Goal: Information Seeking & Learning: Learn about a topic

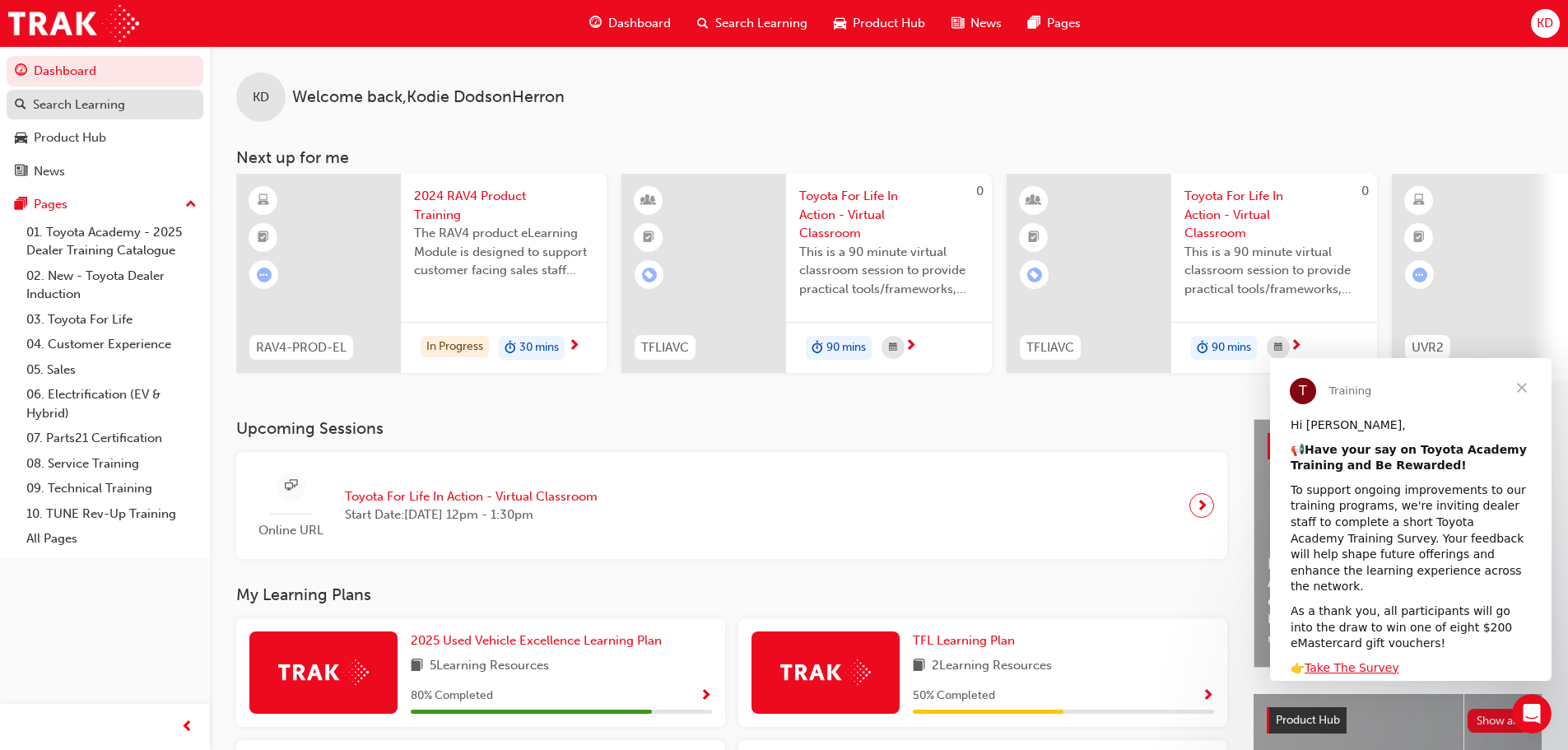
click at [106, 106] on div "Search Learning" at bounding box center [79, 105] width 92 height 19
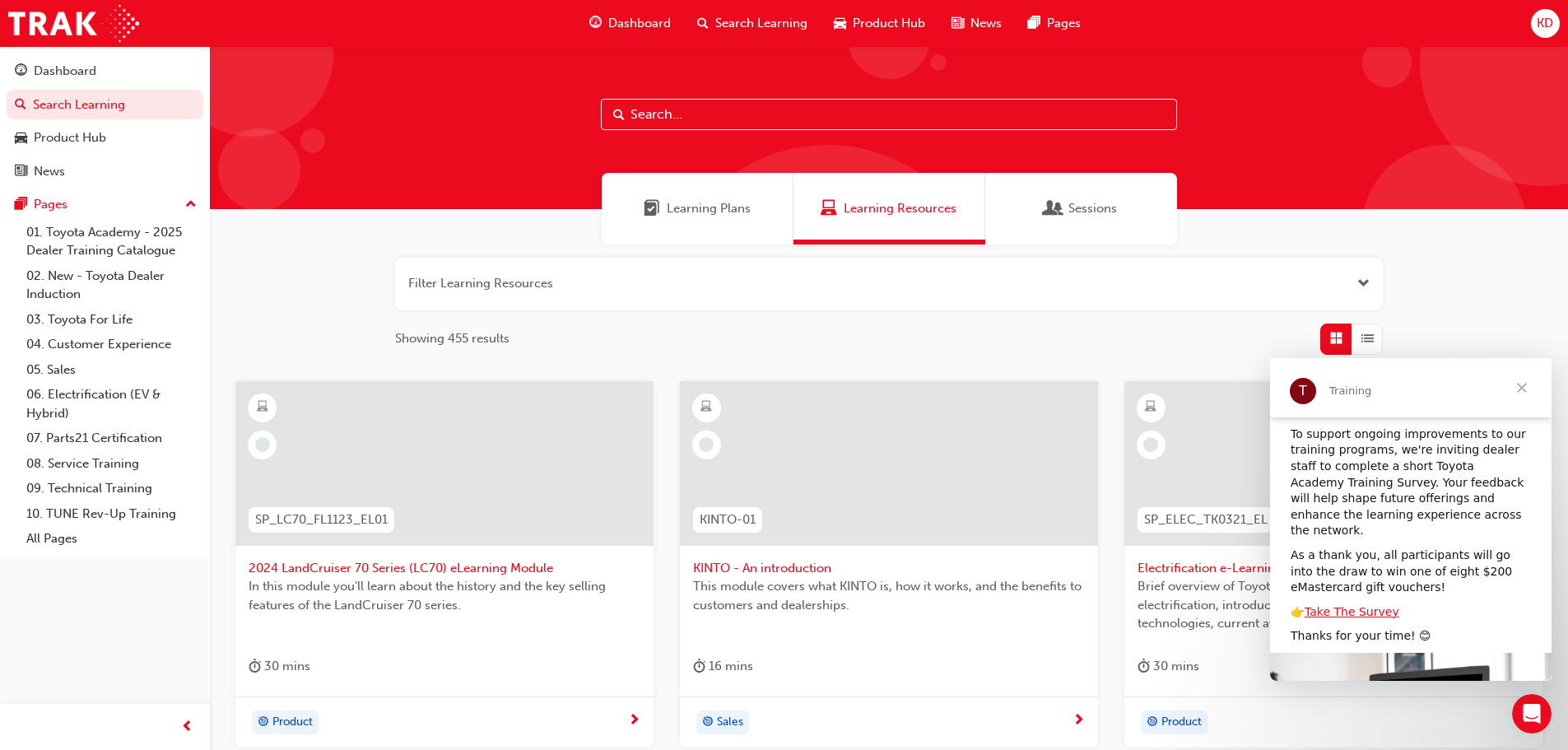
scroll to position [83, 0]
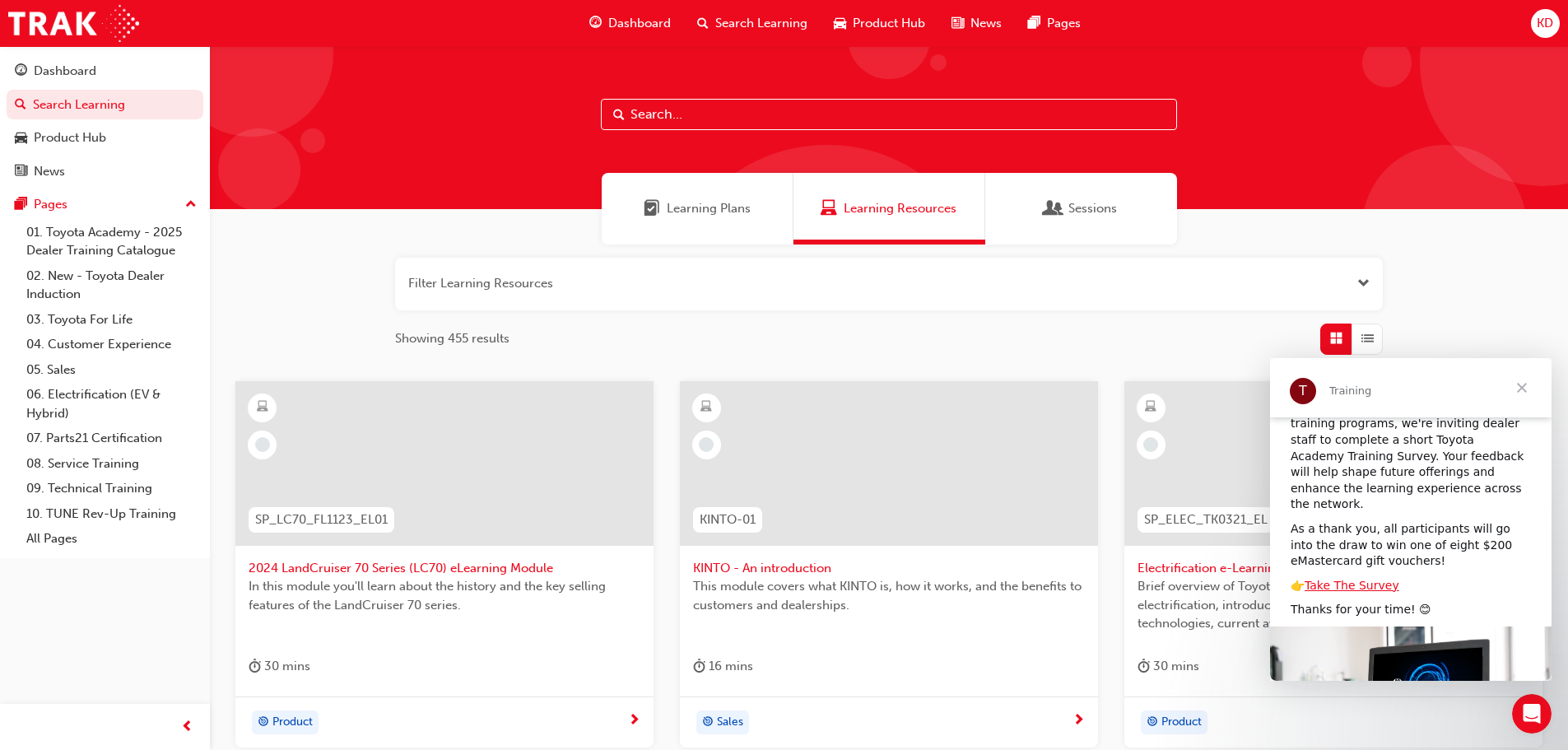
click at [1522, 385] on span "Close" at bounding box center [1523, 388] width 60 height 60
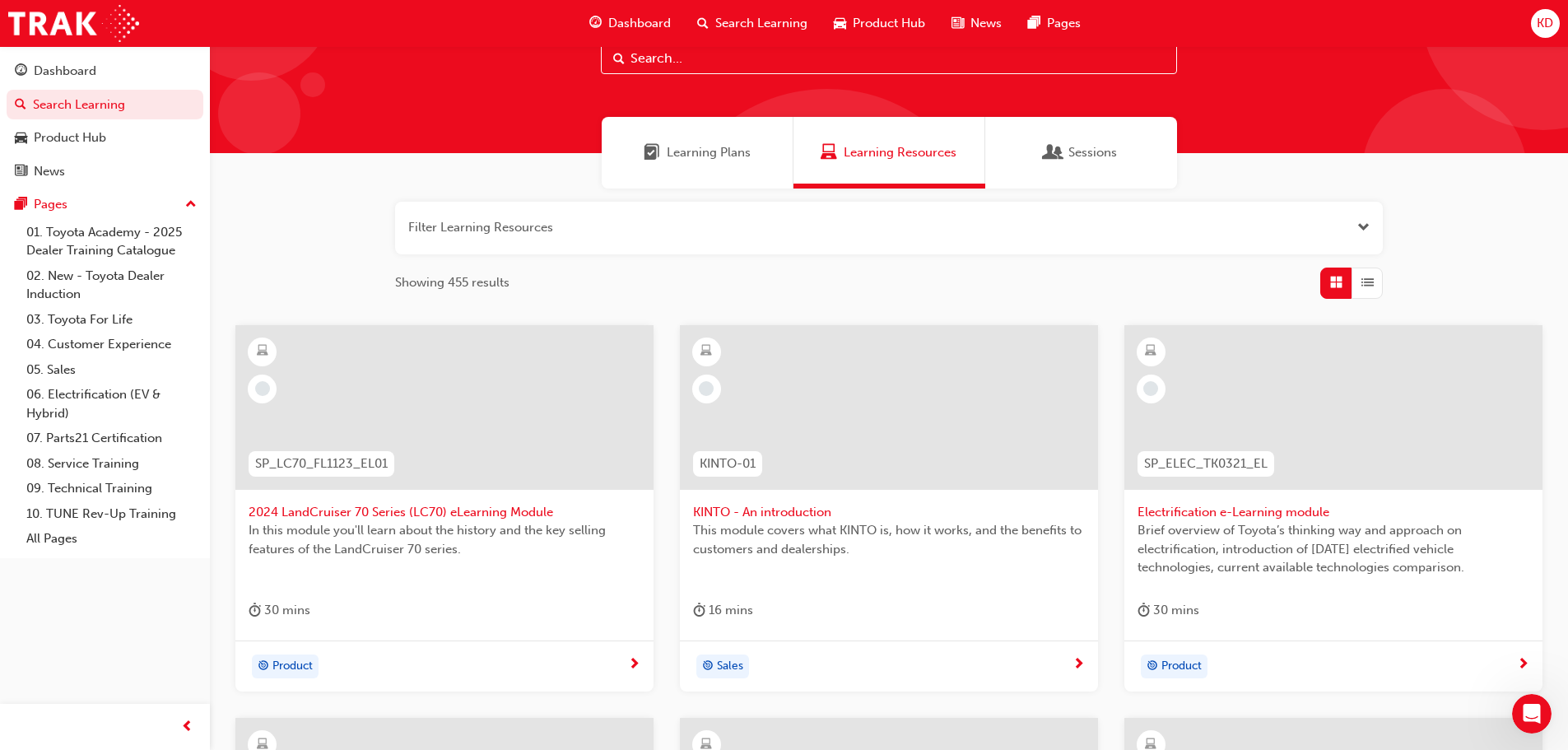
scroll to position [0, 0]
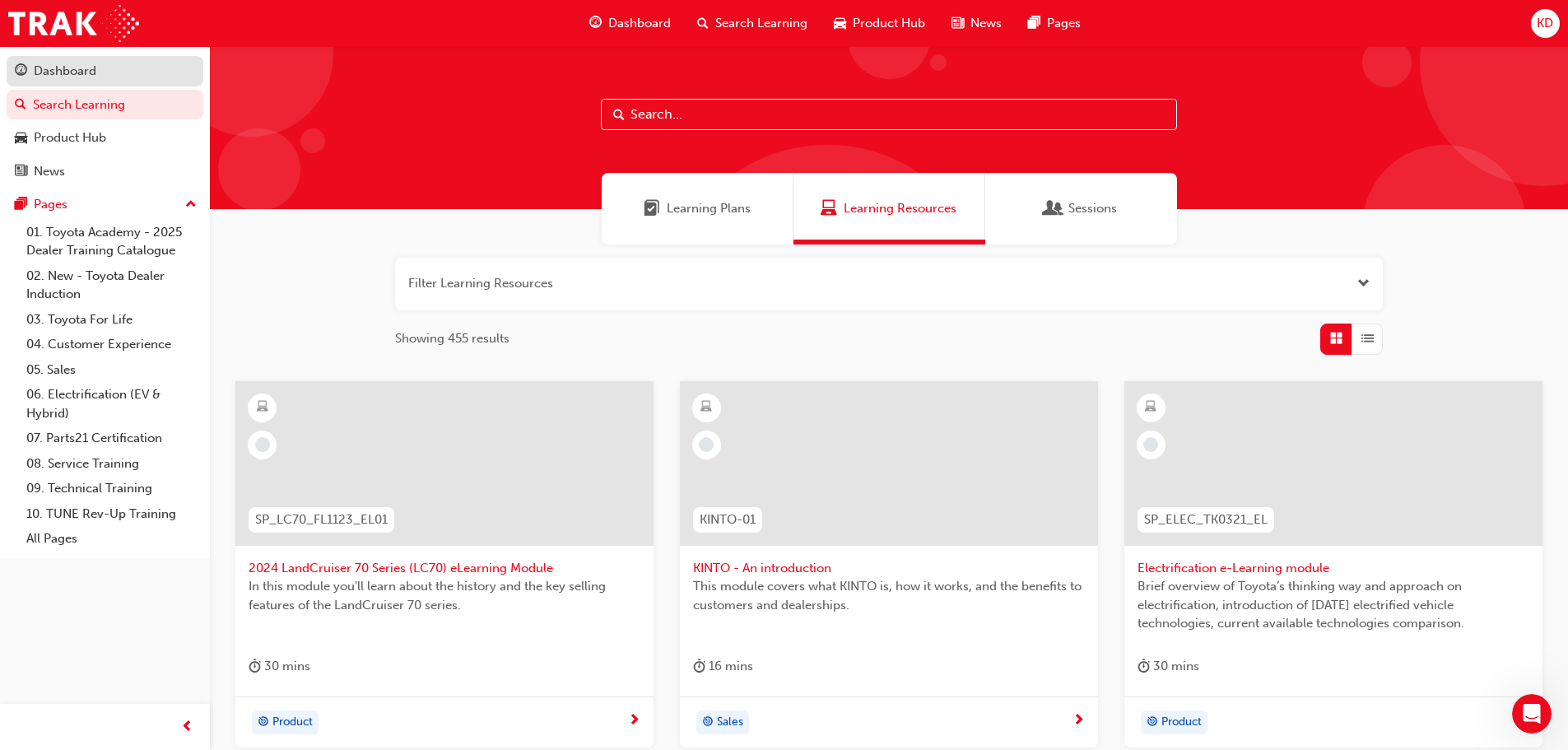
click at [104, 64] on div "Dashboard" at bounding box center [104, 71] width 180 height 20
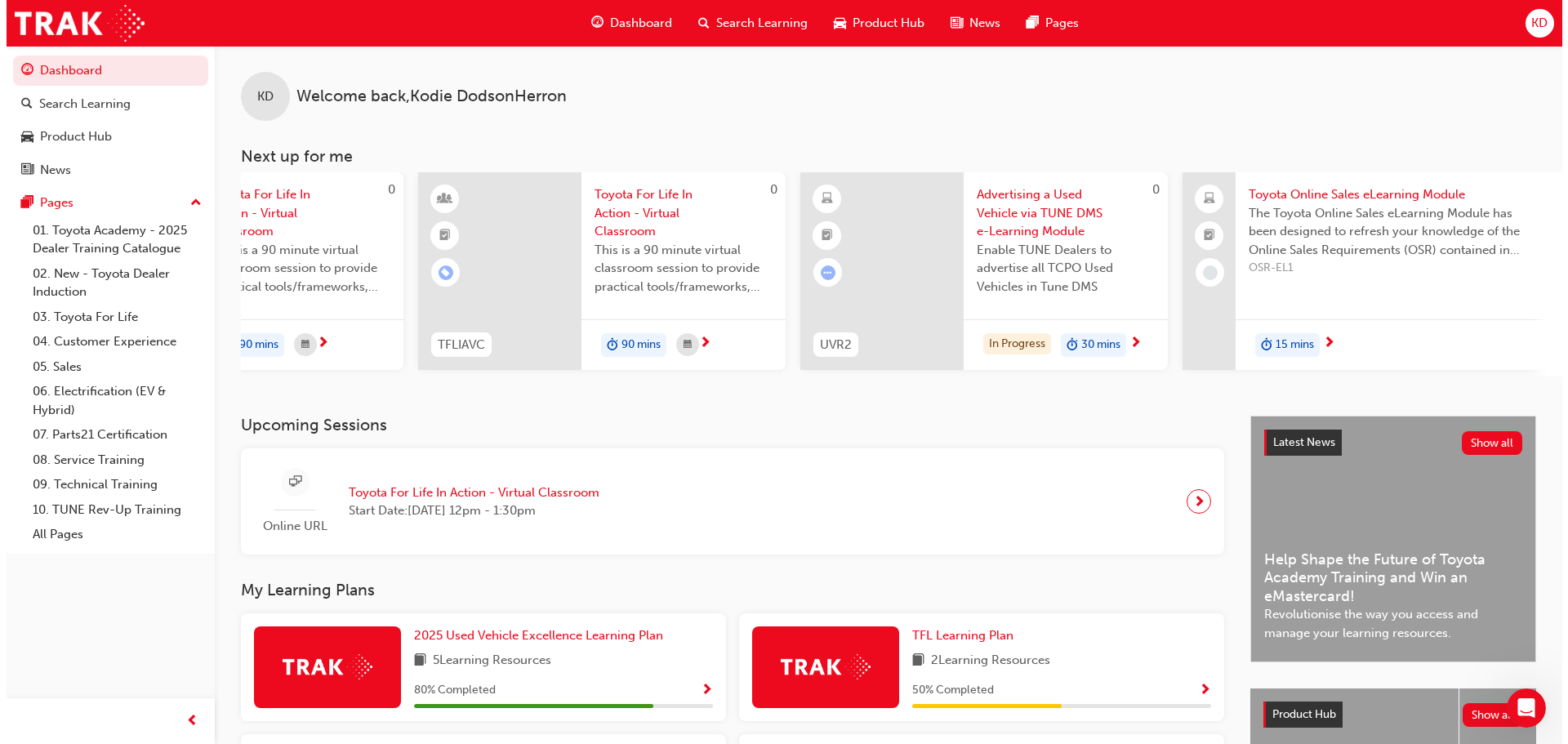
scroll to position [0, 588]
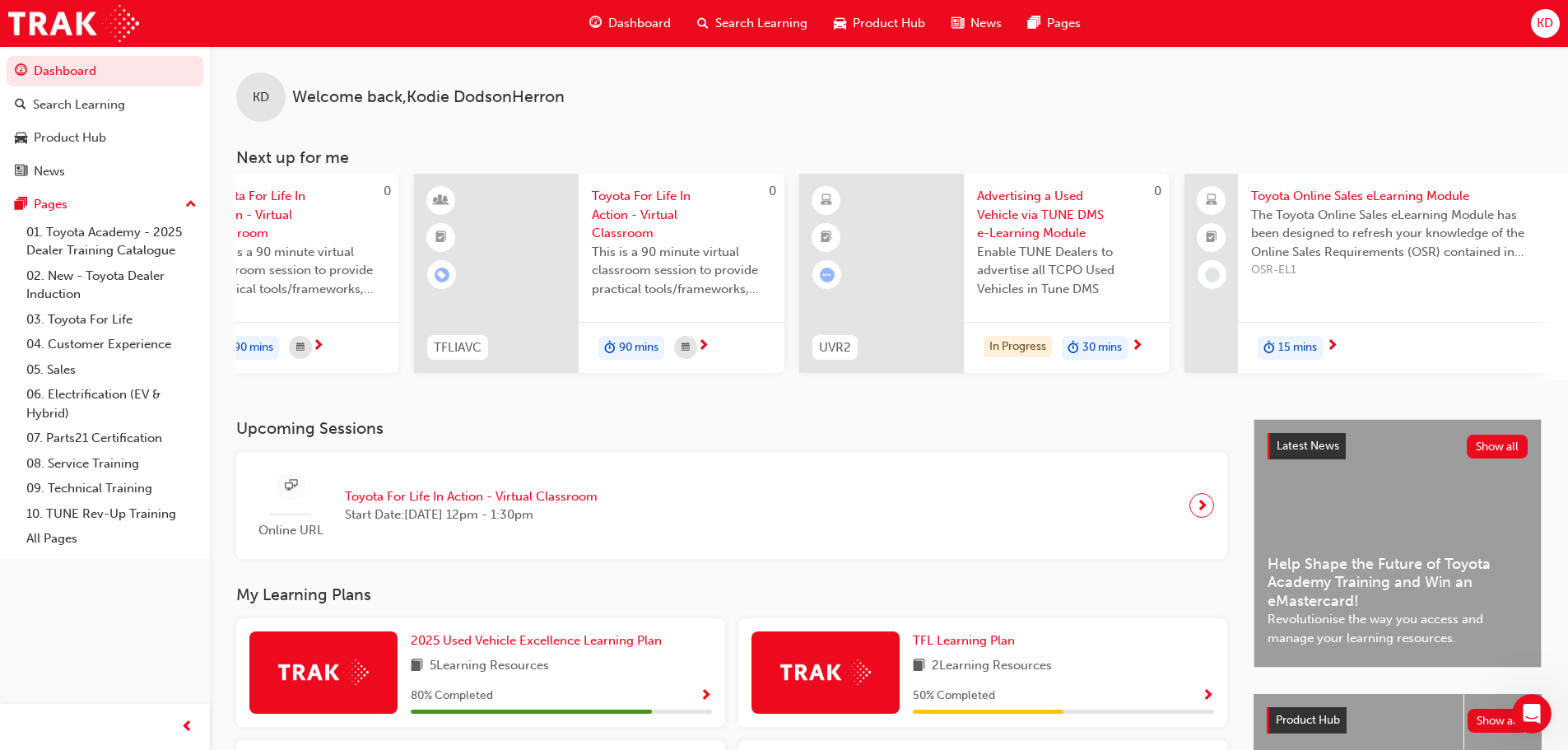
click at [1061, 205] on span "Advertising a Used Vehicle via TUNE DMS e-Learning Module" at bounding box center [1067, 215] width 180 height 56
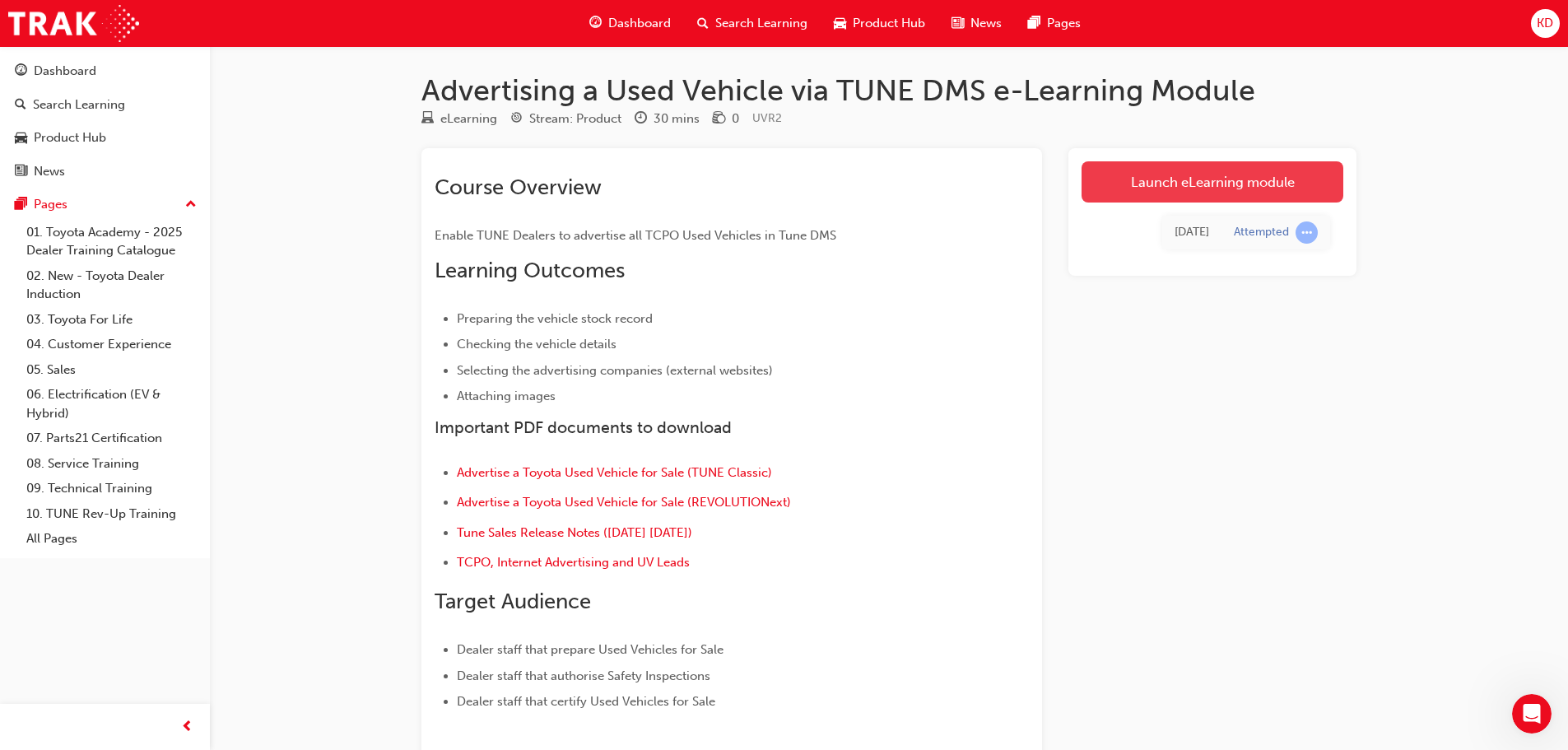
click at [1159, 189] on link "Launch eLearning module" at bounding box center [1212, 182] width 262 height 41
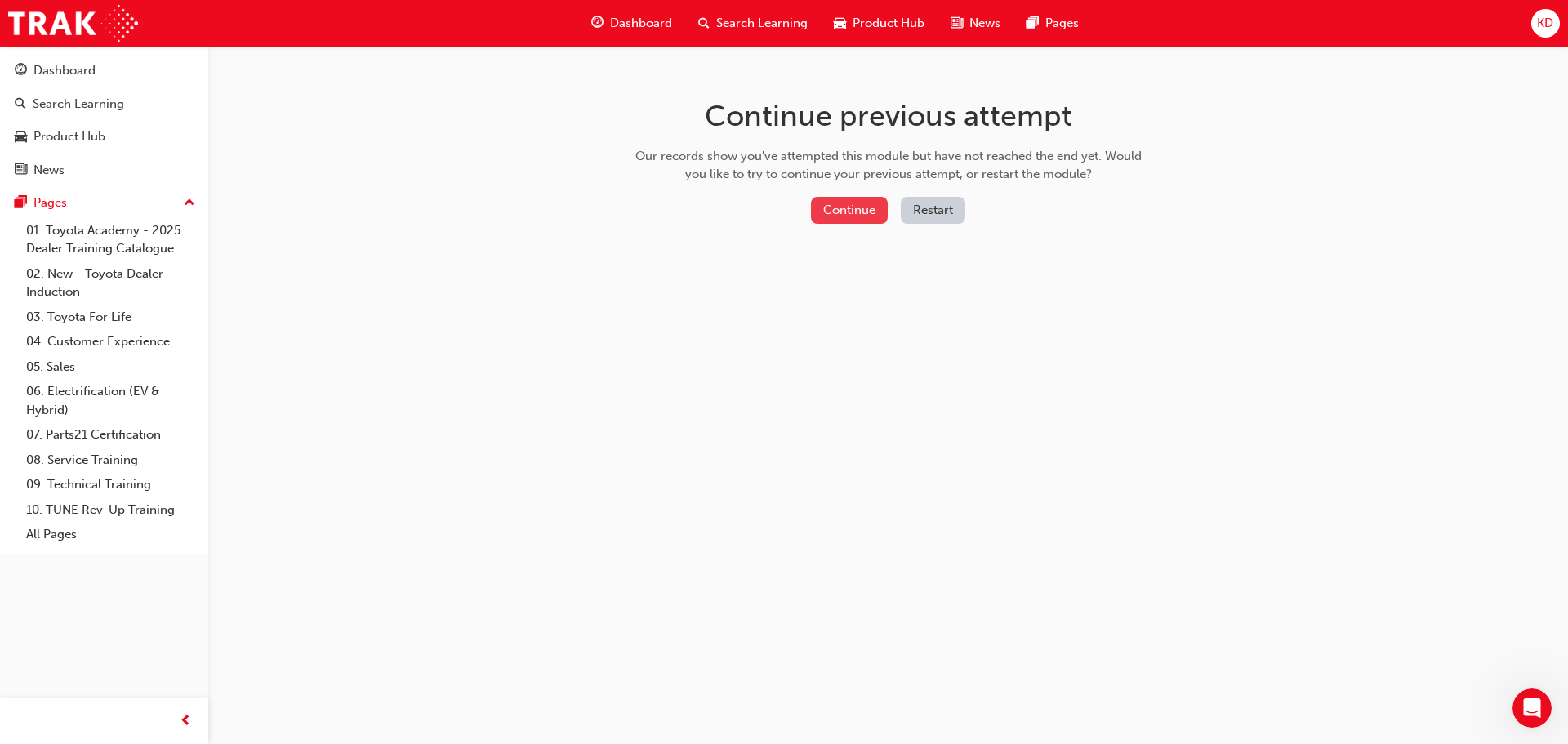
click at [845, 210] on button "Continue" at bounding box center [849, 211] width 77 height 27
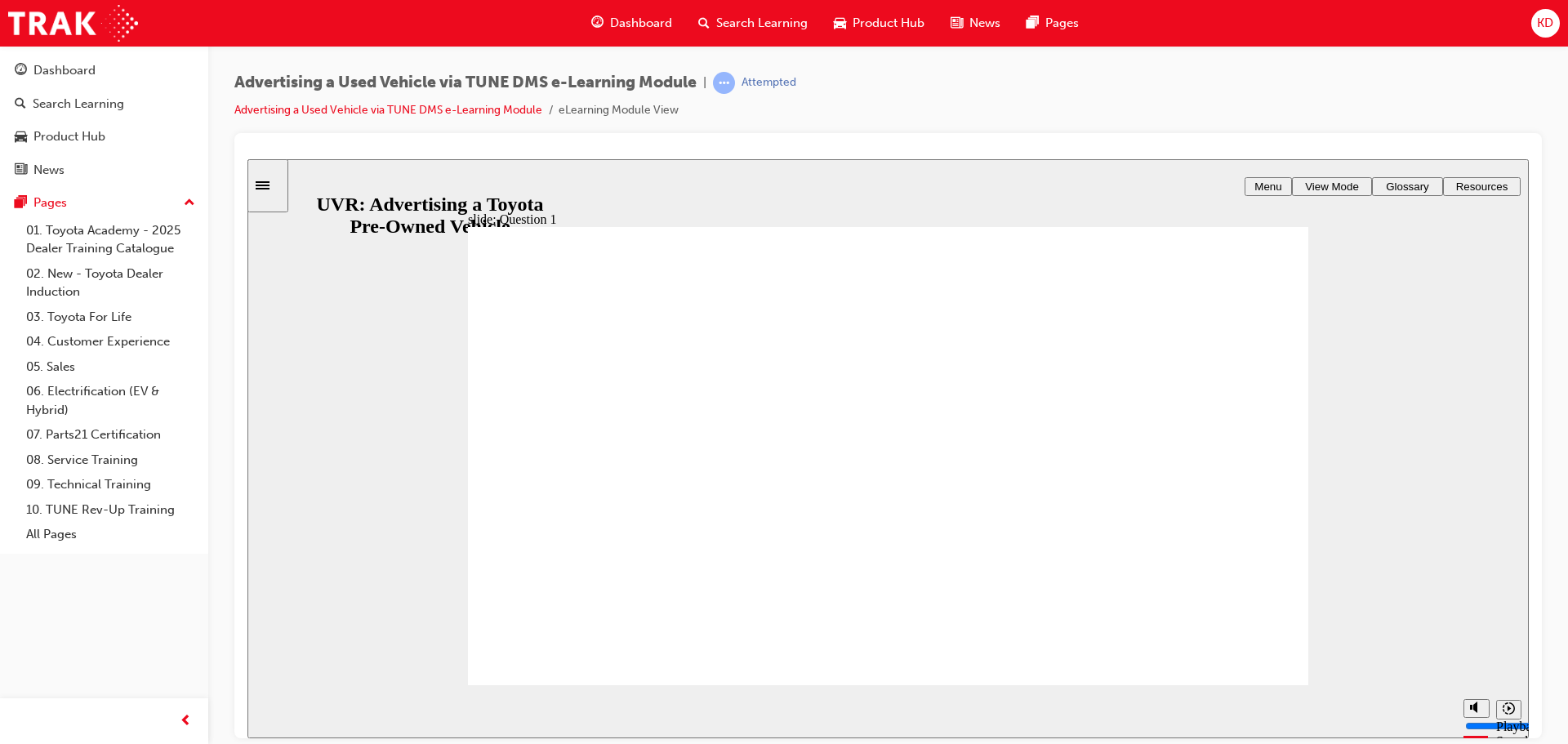
click at [280, 186] on icon "Sidebar Toggle" at bounding box center [267, 183] width 25 height 10
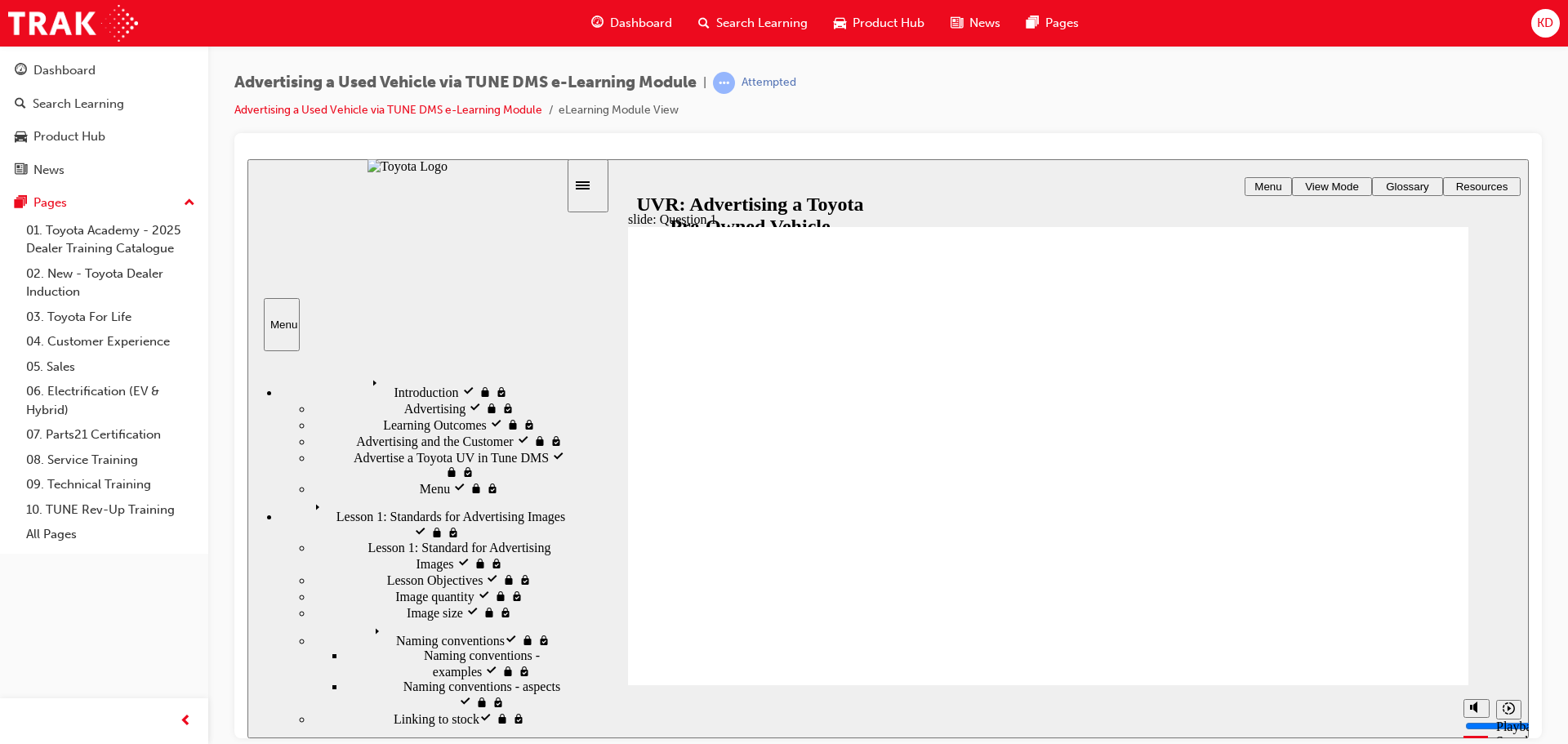
click at [383, 725] on span "Lesson 2: Advertise a UV" at bounding box center [397, 732] width 134 height 14
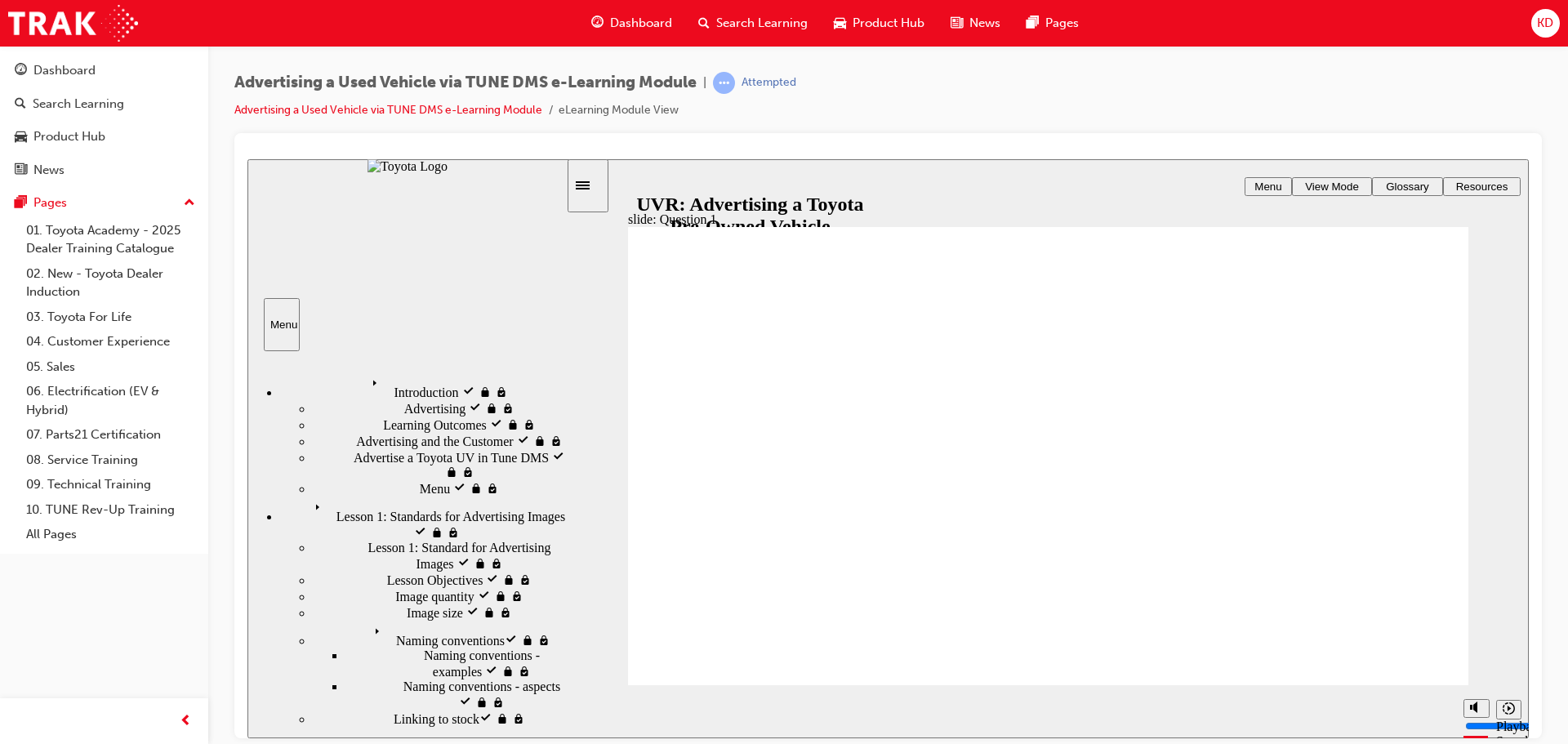
click at [596, 189] on div "Sidebar Toggle" at bounding box center [588, 184] width 28 height 12
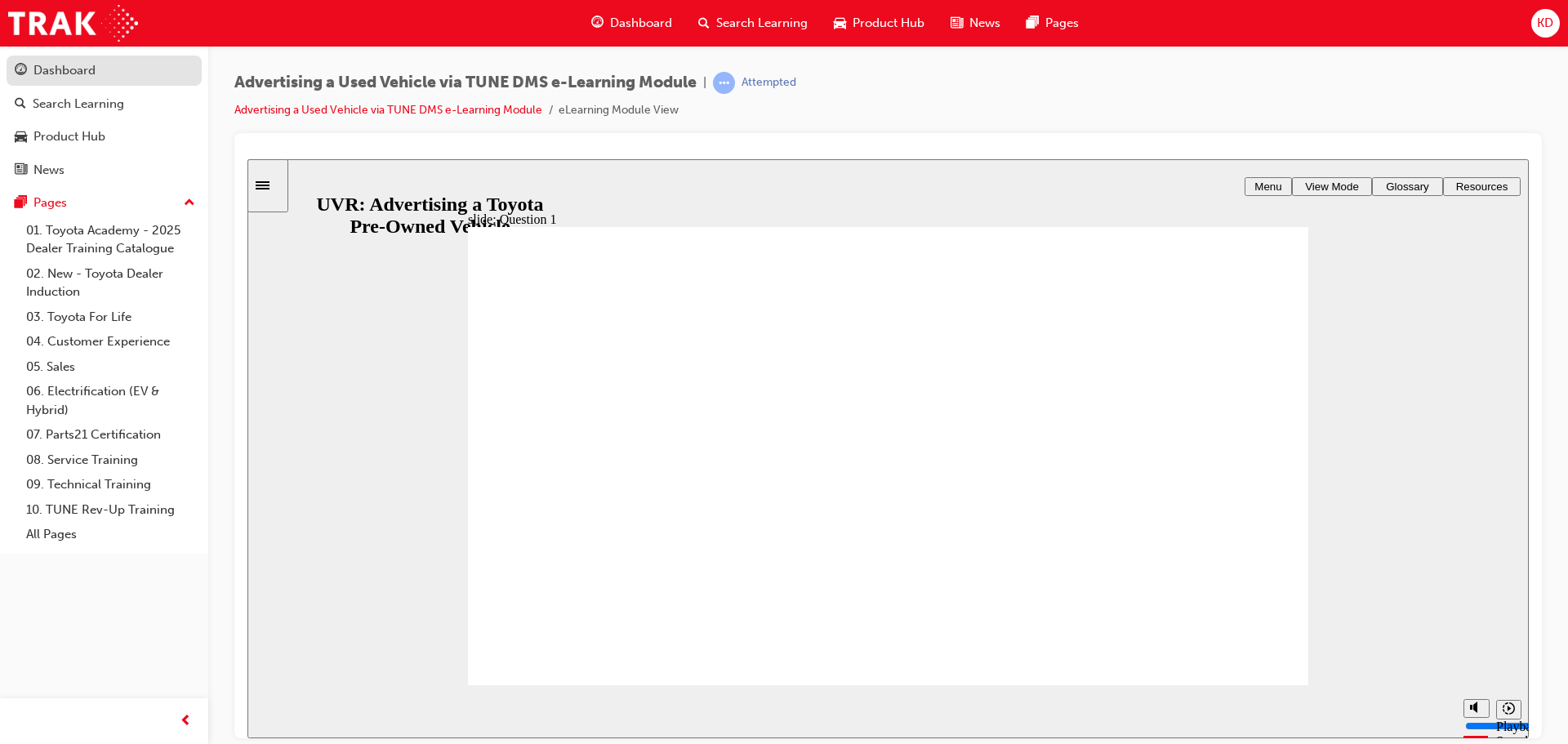
click at [96, 63] on div "Dashboard" at bounding box center [103, 70] width 178 height 20
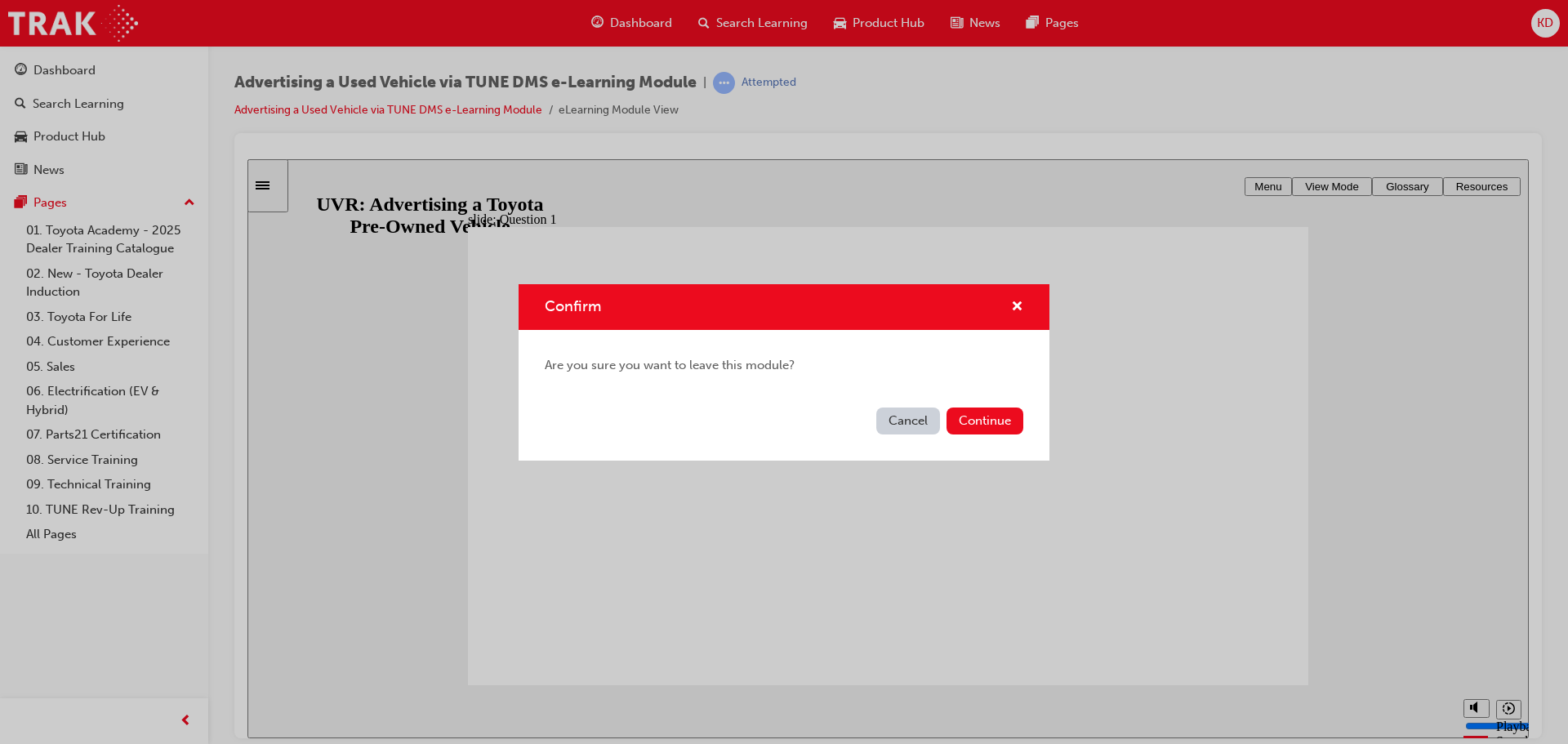
click at [1011, 398] on div "Are you sure you want to leave this module?" at bounding box center [784, 365] width 531 height 71
click at [1002, 414] on button "Continue" at bounding box center [984, 421] width 77 height 27
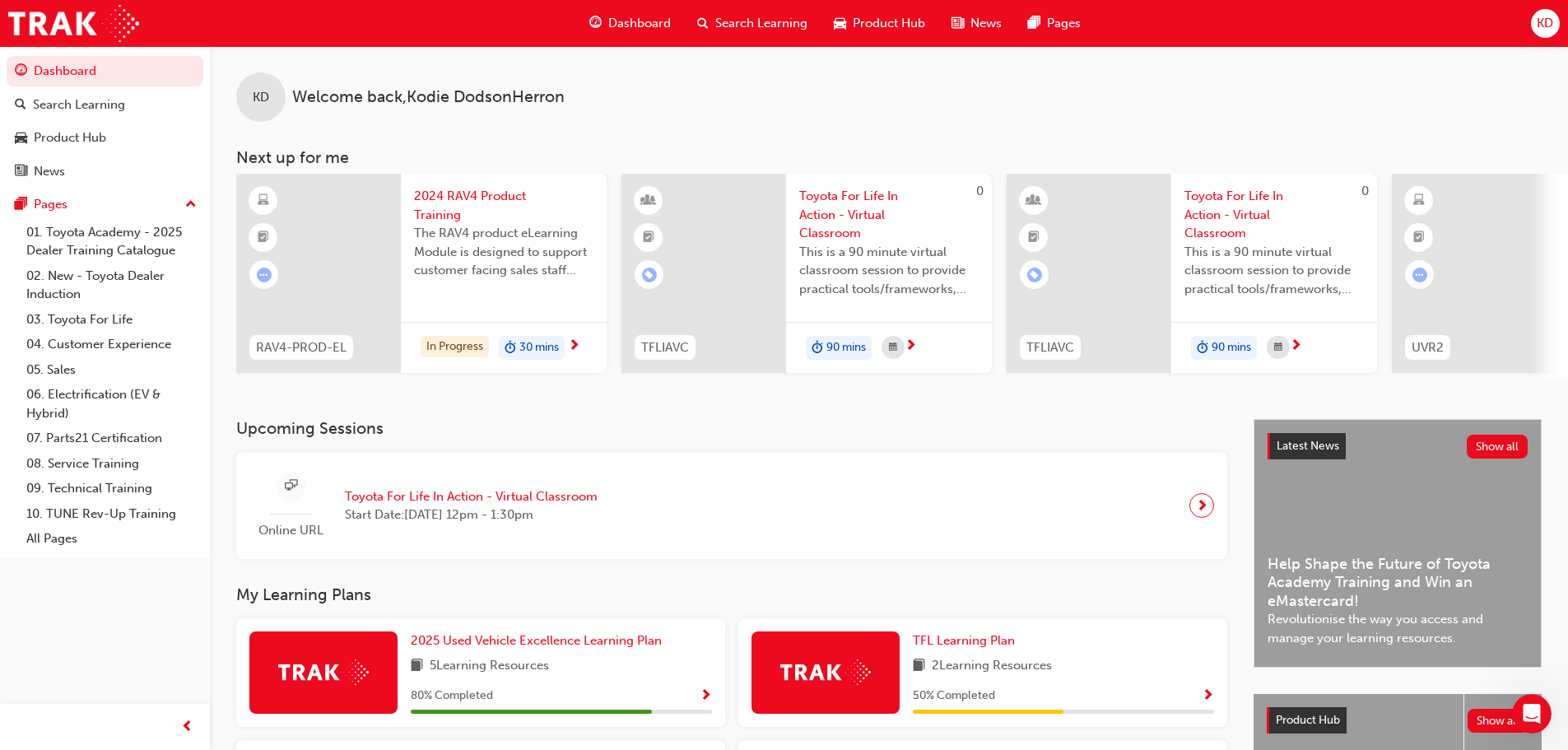
click at [1274, 244] on span "This is a 90 minute virtual classroom session to provide practical tools/framew…" at bounding box center [1274, 271] width 180 height 56
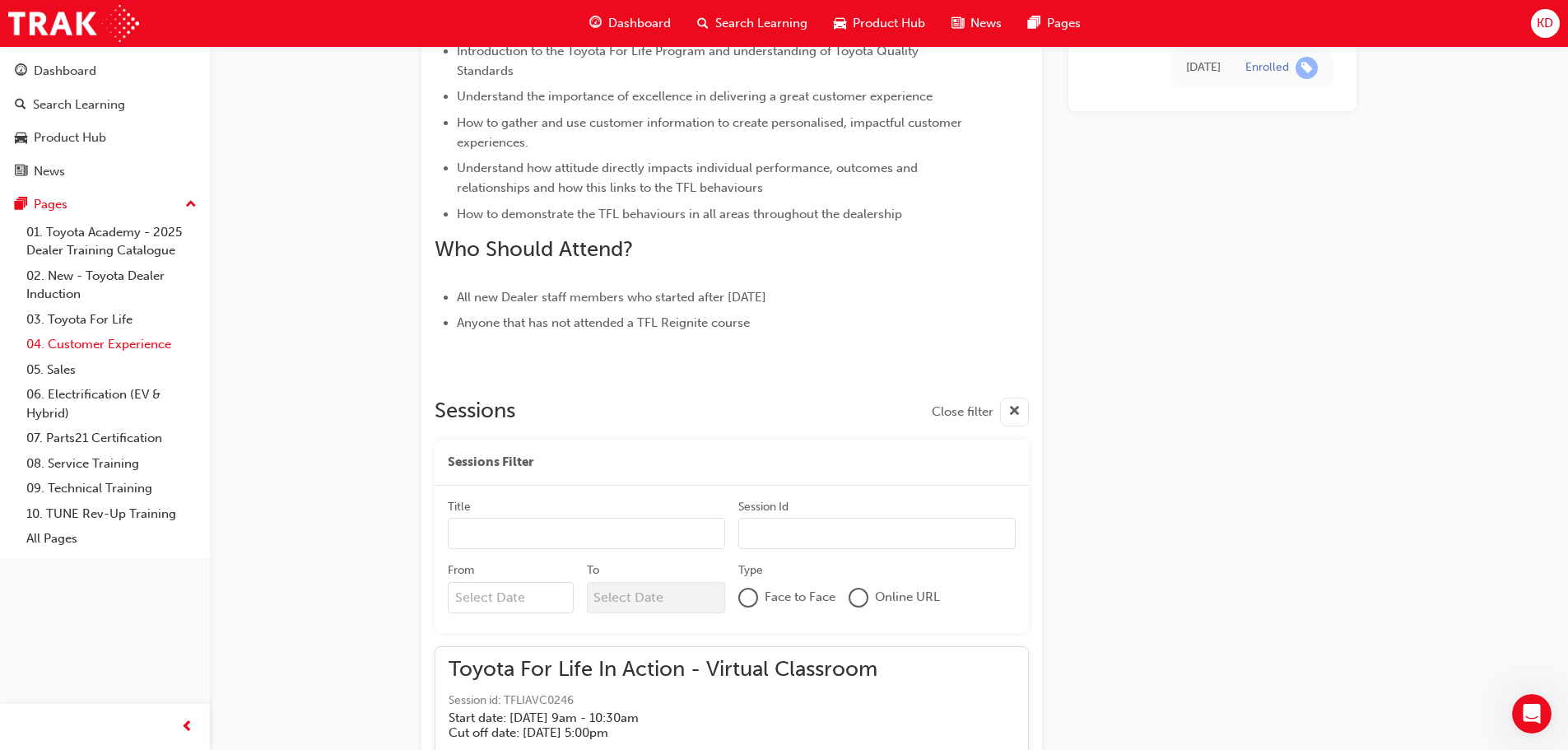
scroll to position [686, 0]
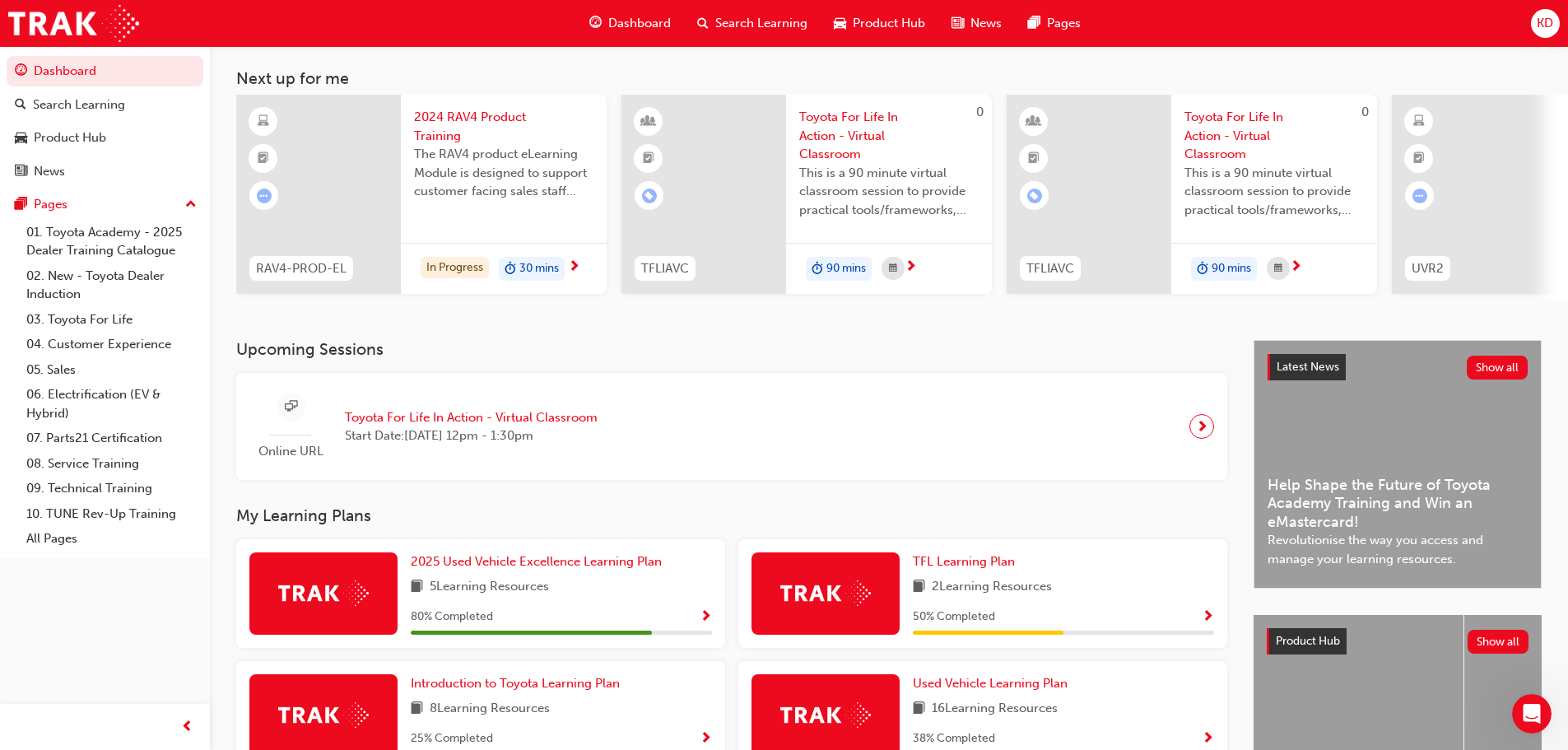
scroll to position [234, 0]
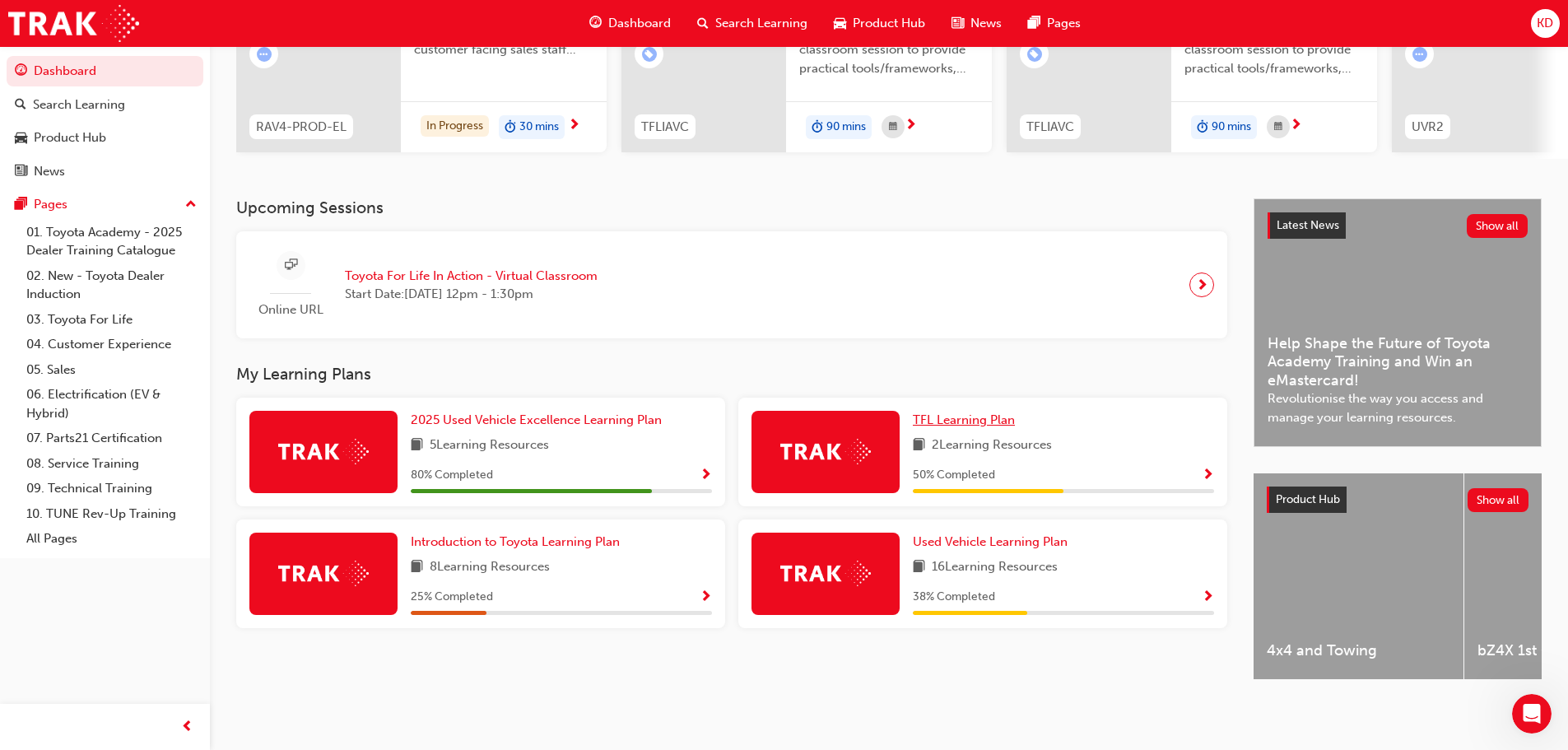
click at [952, 412] on span "TFL Learning Plan" at bounding box center [964, 419] width 102 height 14
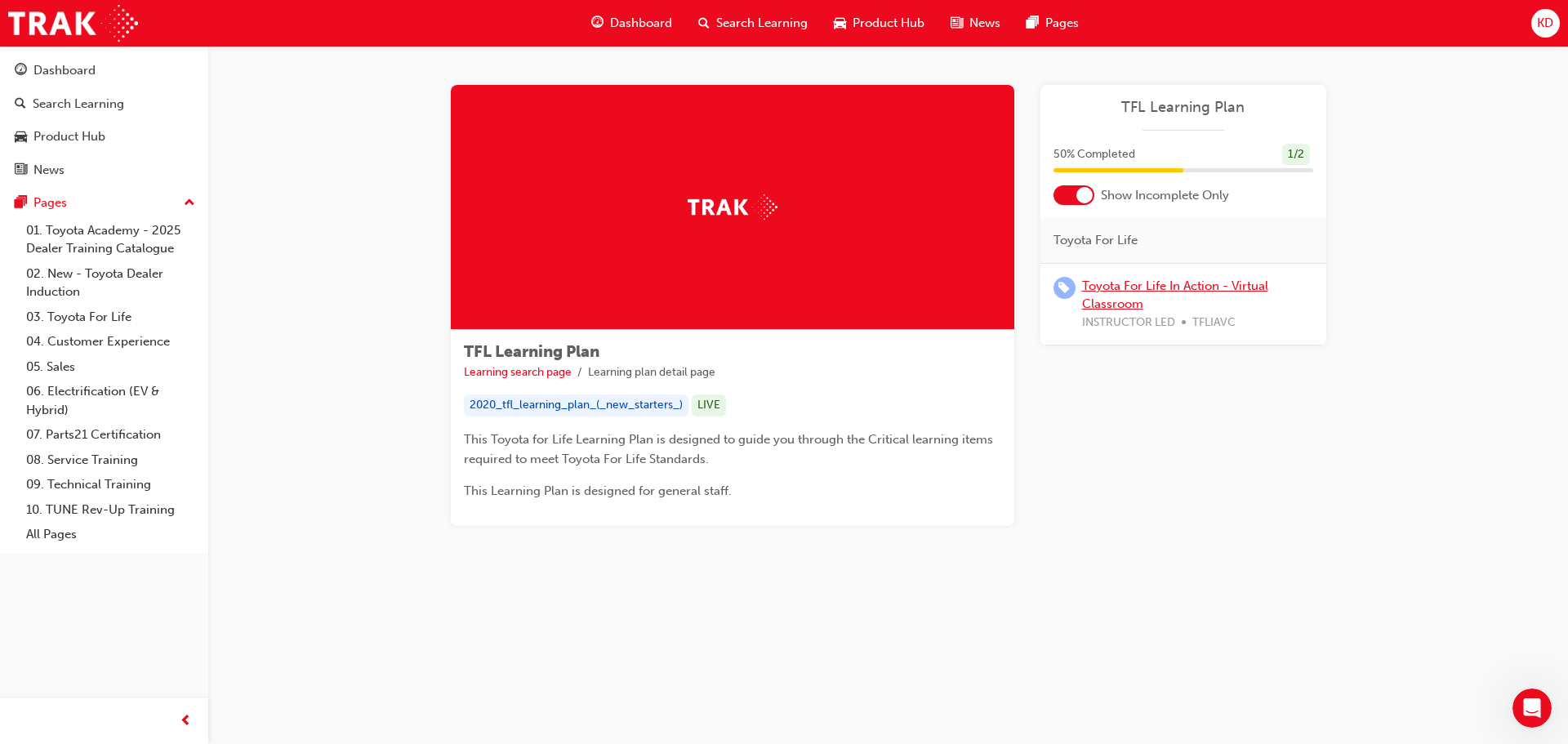
click at [1198, 287] on link "Toyota For Life In Action - Virtual Classroom" at bounding box center [1175, 295] width 186 height 34
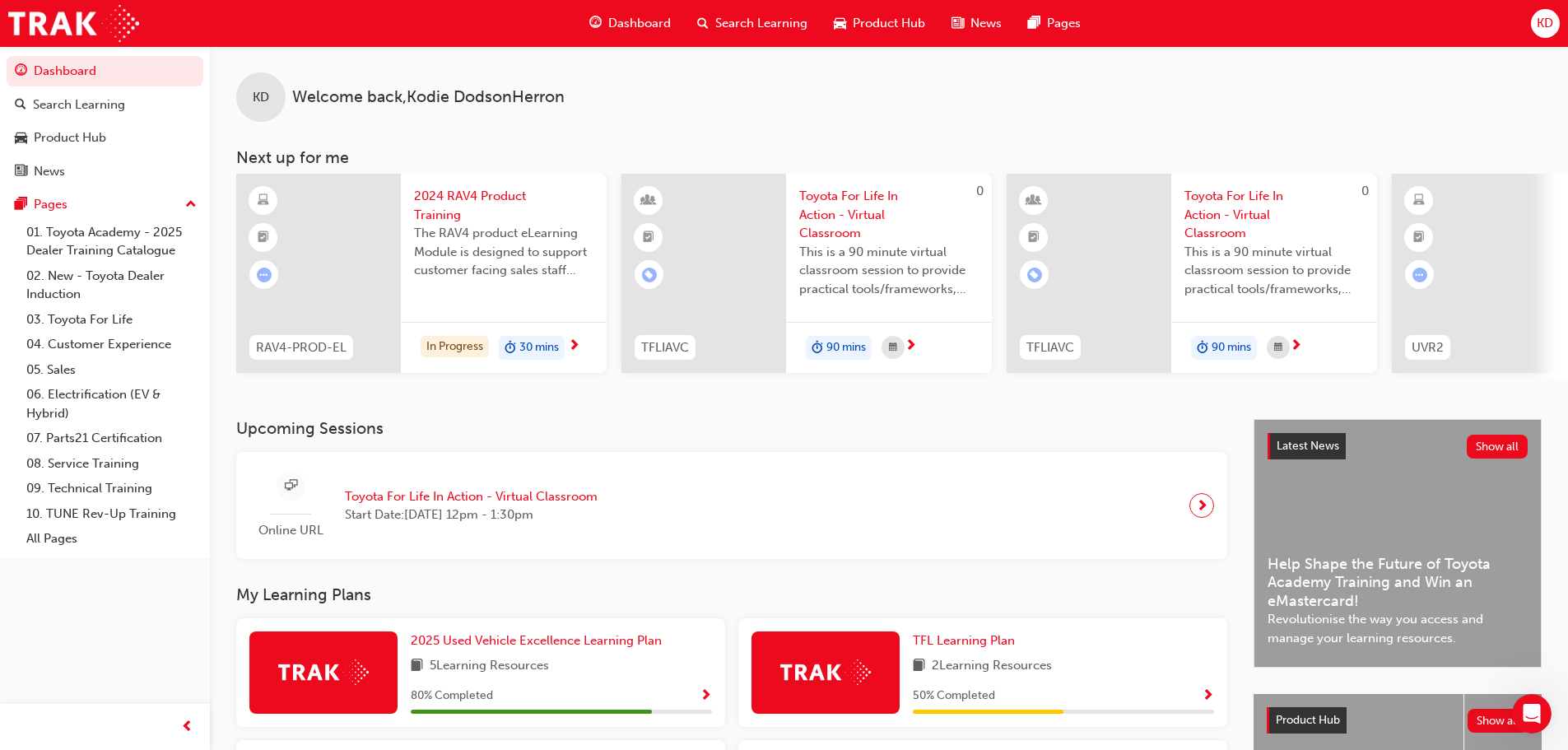
scroll to position [234, 0]
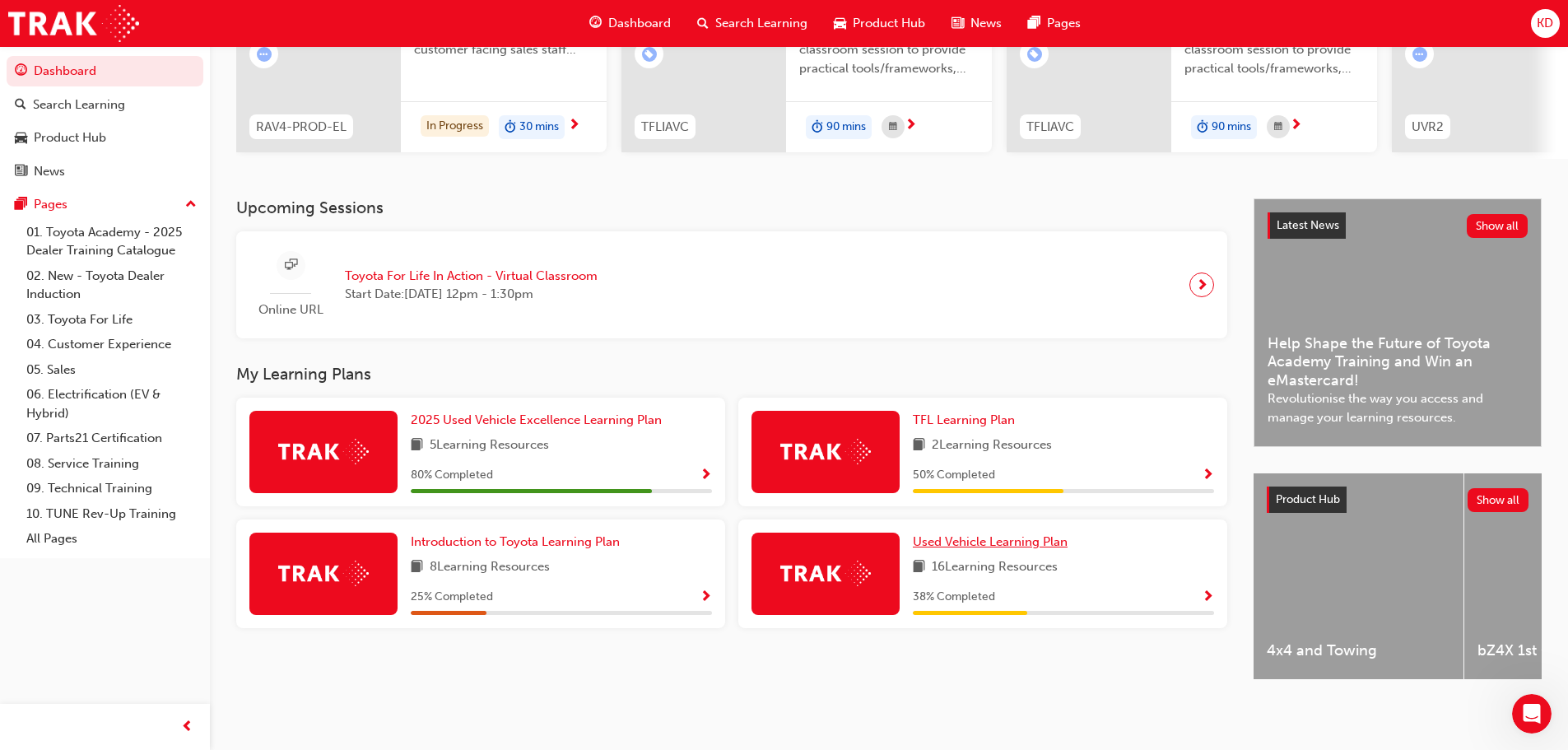
click at [1020, 535] on span "Used Vehicle Learning Plan" at bounding box center [991, 541] width 155 height 14
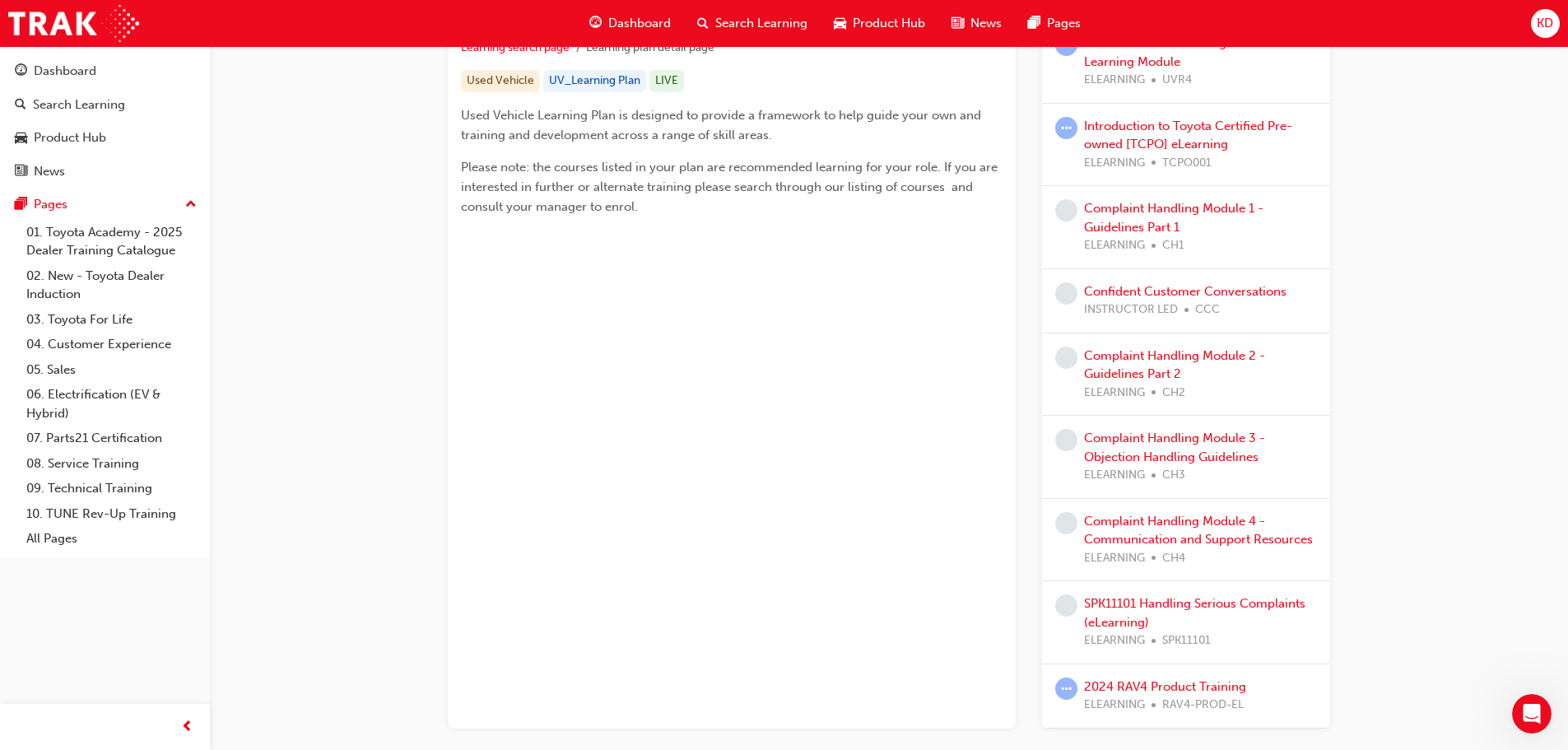
scroll to position [329, 0]
click at [1136, 212] on link "Complaint Handling Module 1 - Guidelines Part 1" at bounding box center [1174, 216] width 180 height 34
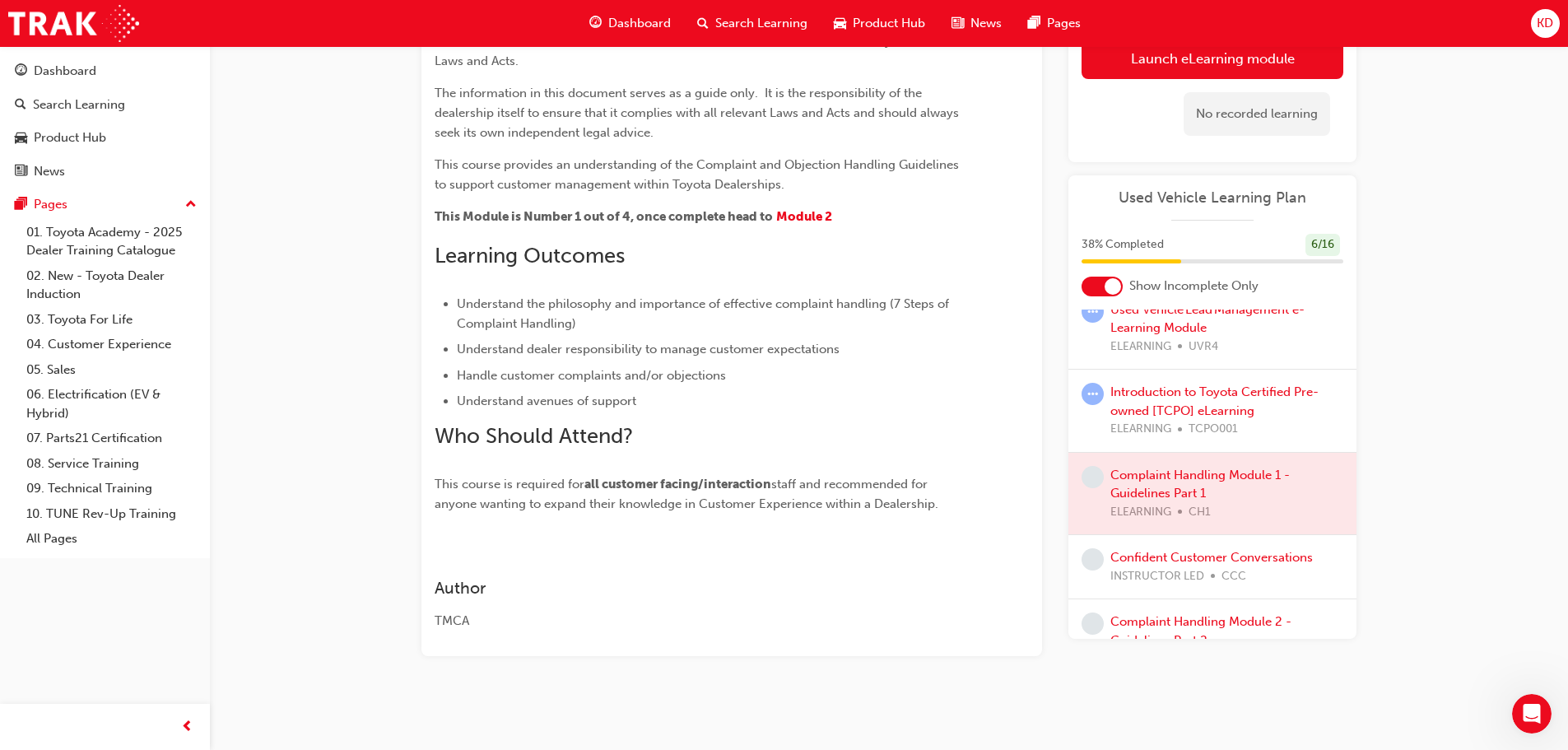
scroll to position [247, 0]
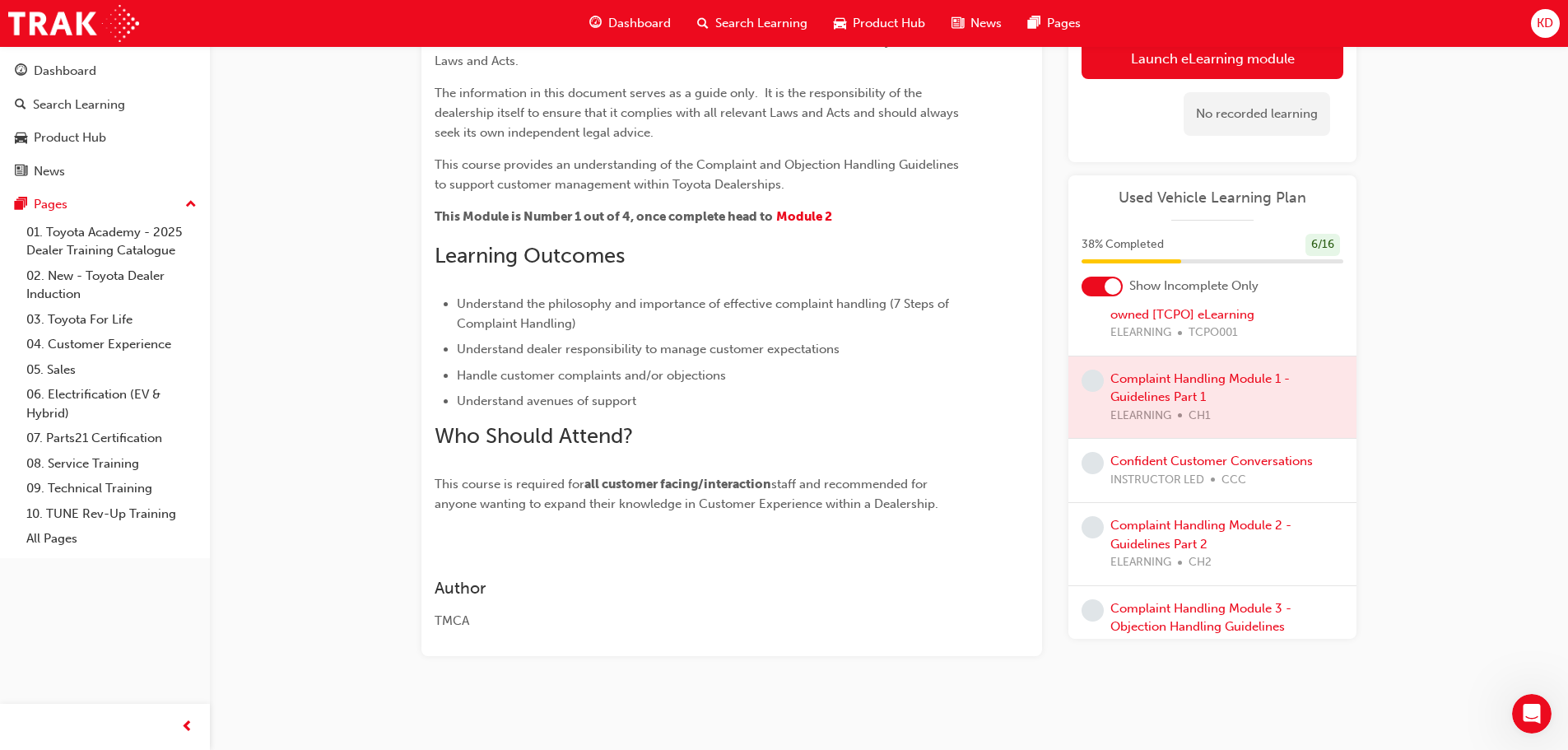
click at [1163, 384] on div at bounding box center [1212, 397] width 288 height 83
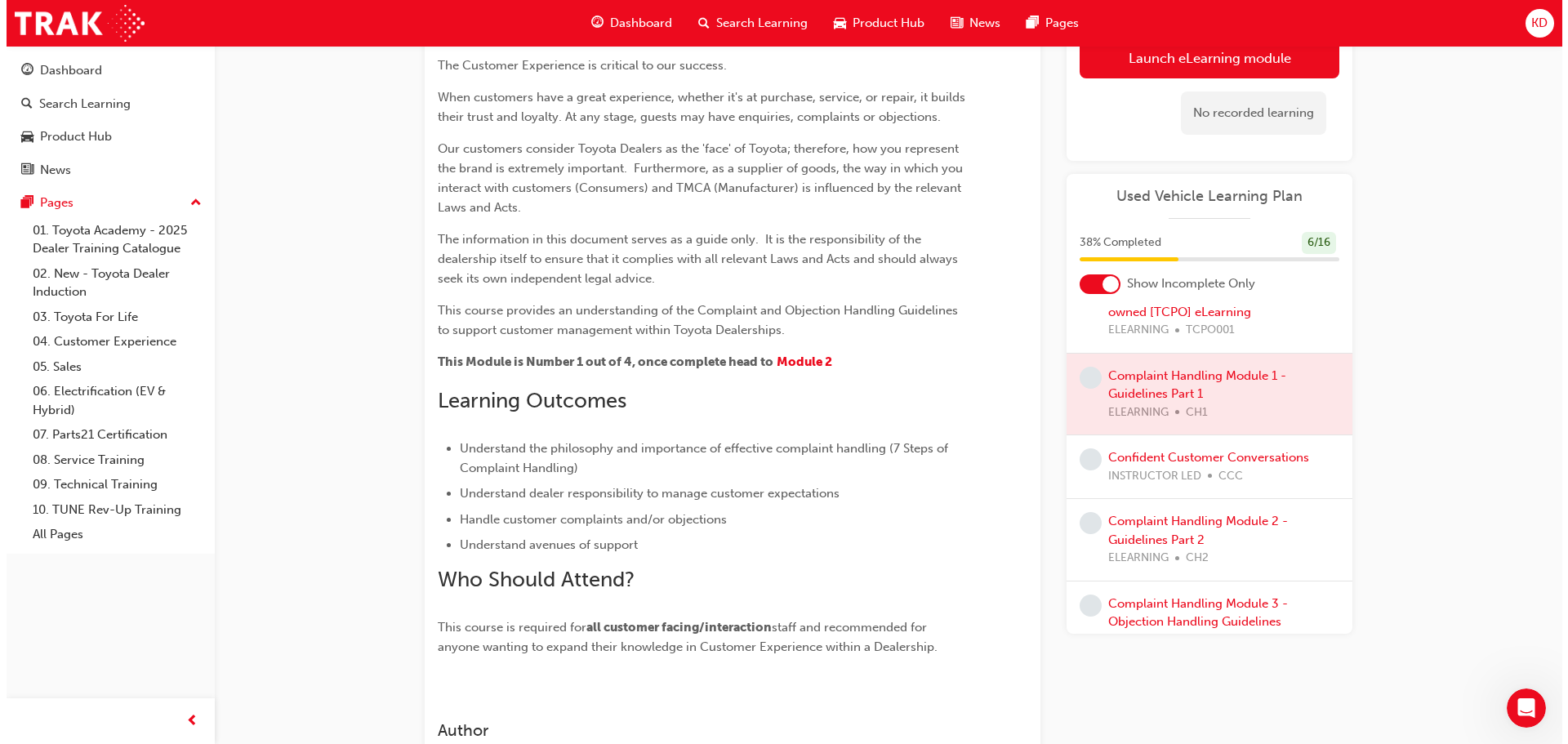
scroll to position [0, 0]
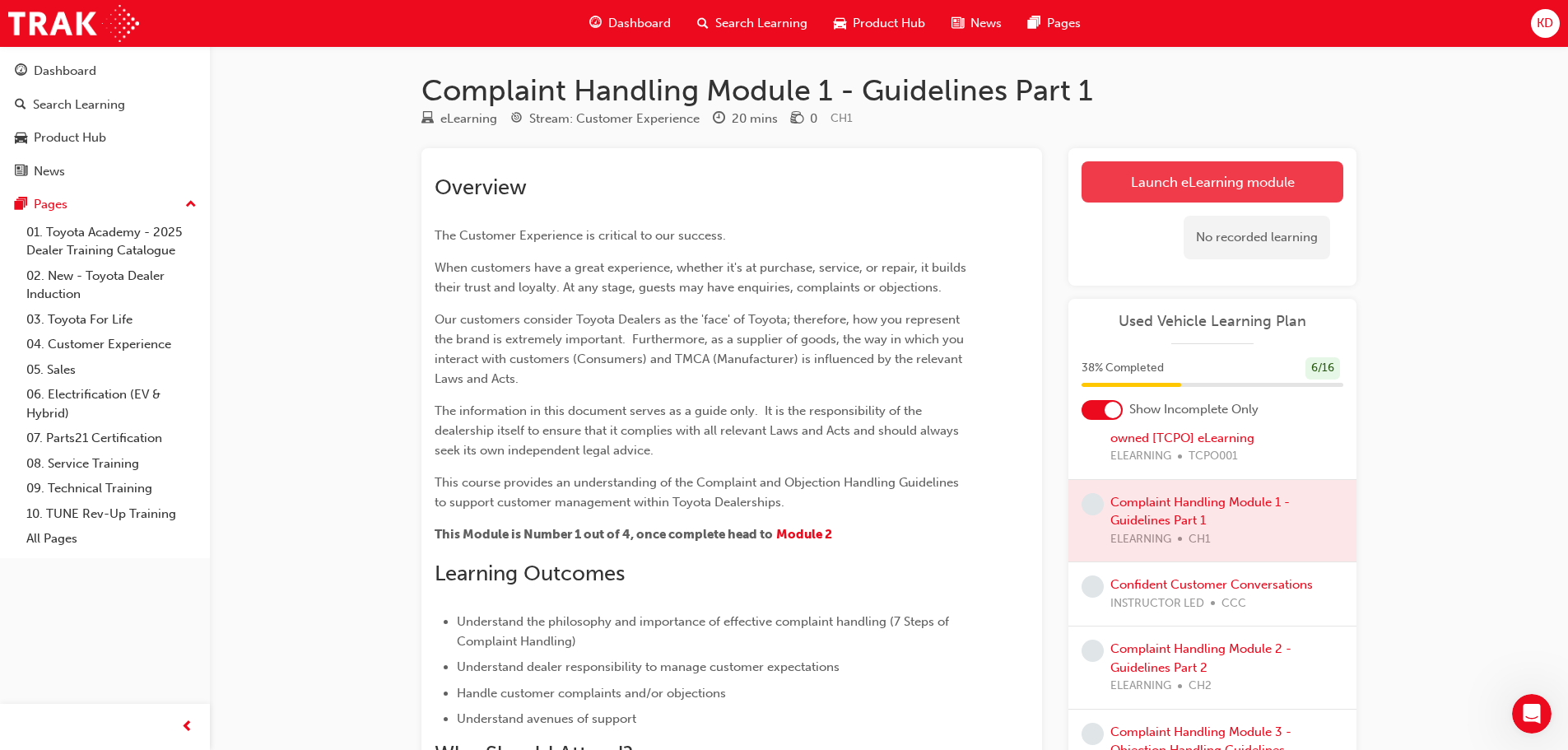
click at [1143, 184] on link "Launch eLearning module" at bounding box center [1212, 182] width 262 height 41
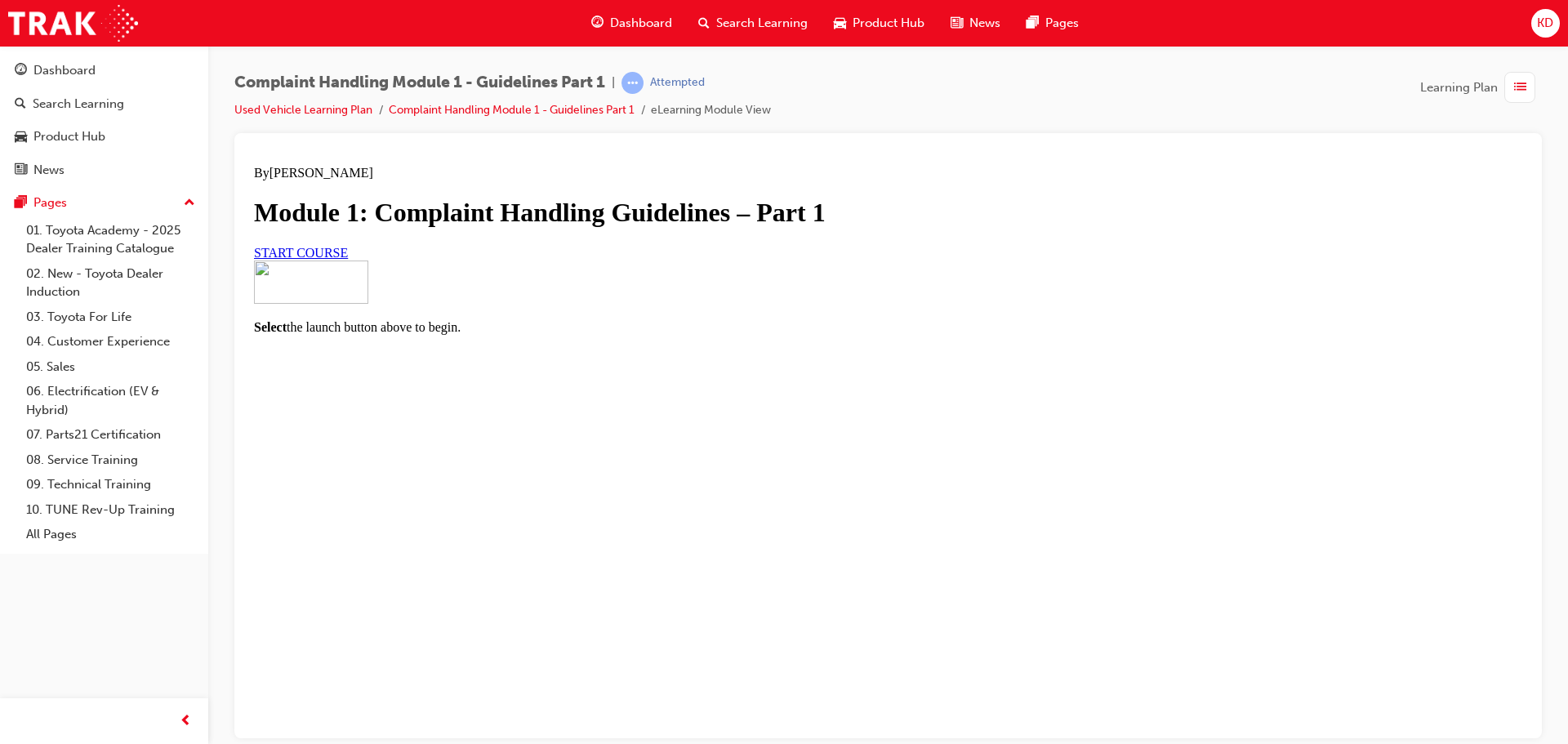
scroll to position [107, 0]
click at [677, 260] on div "START COURSE" at bounding box center [888, 252] width 1269 height 14
click at [348, 259] on span "START COURSE" at bounding box center [300, 252] width 94 height 14
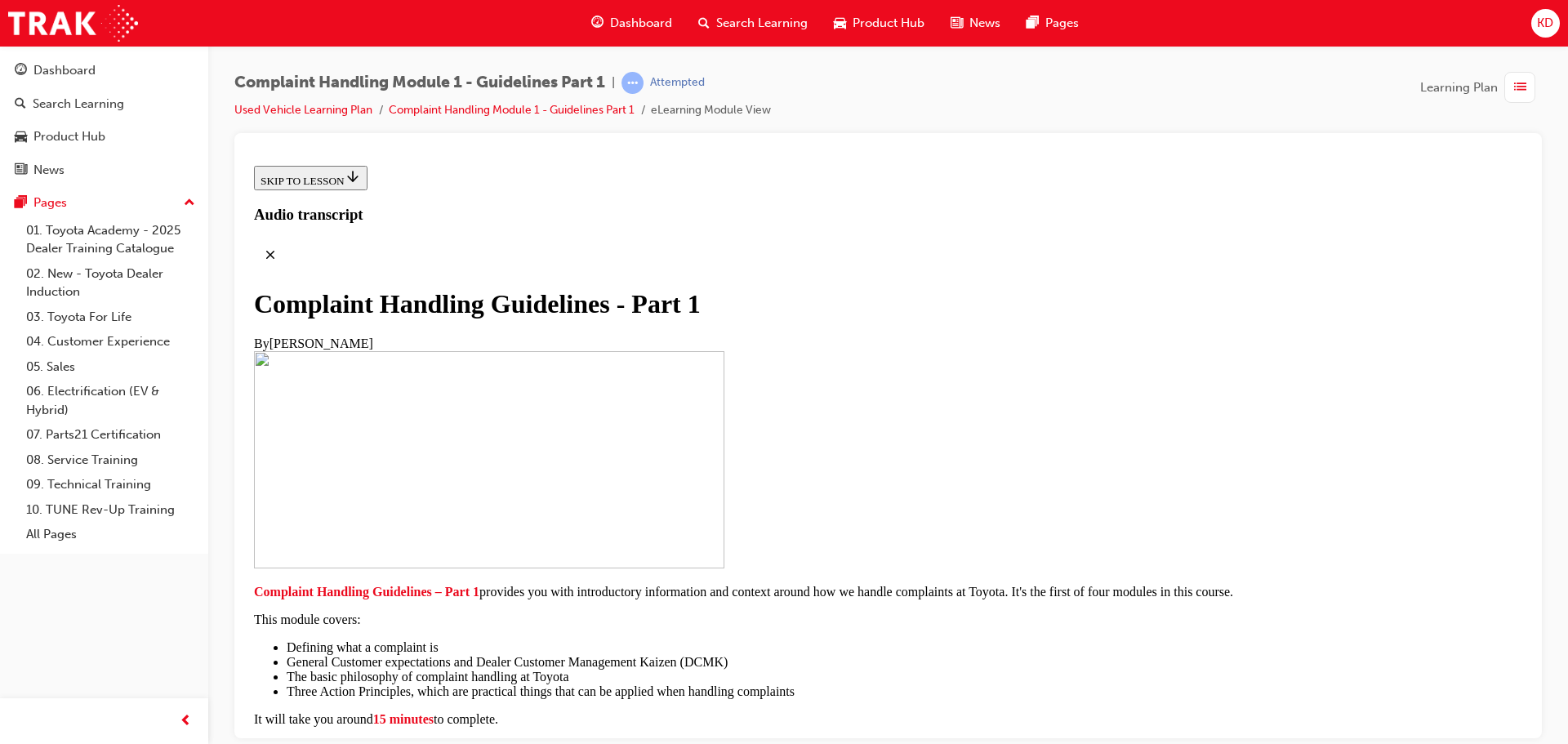
scroll to position [326, 0]
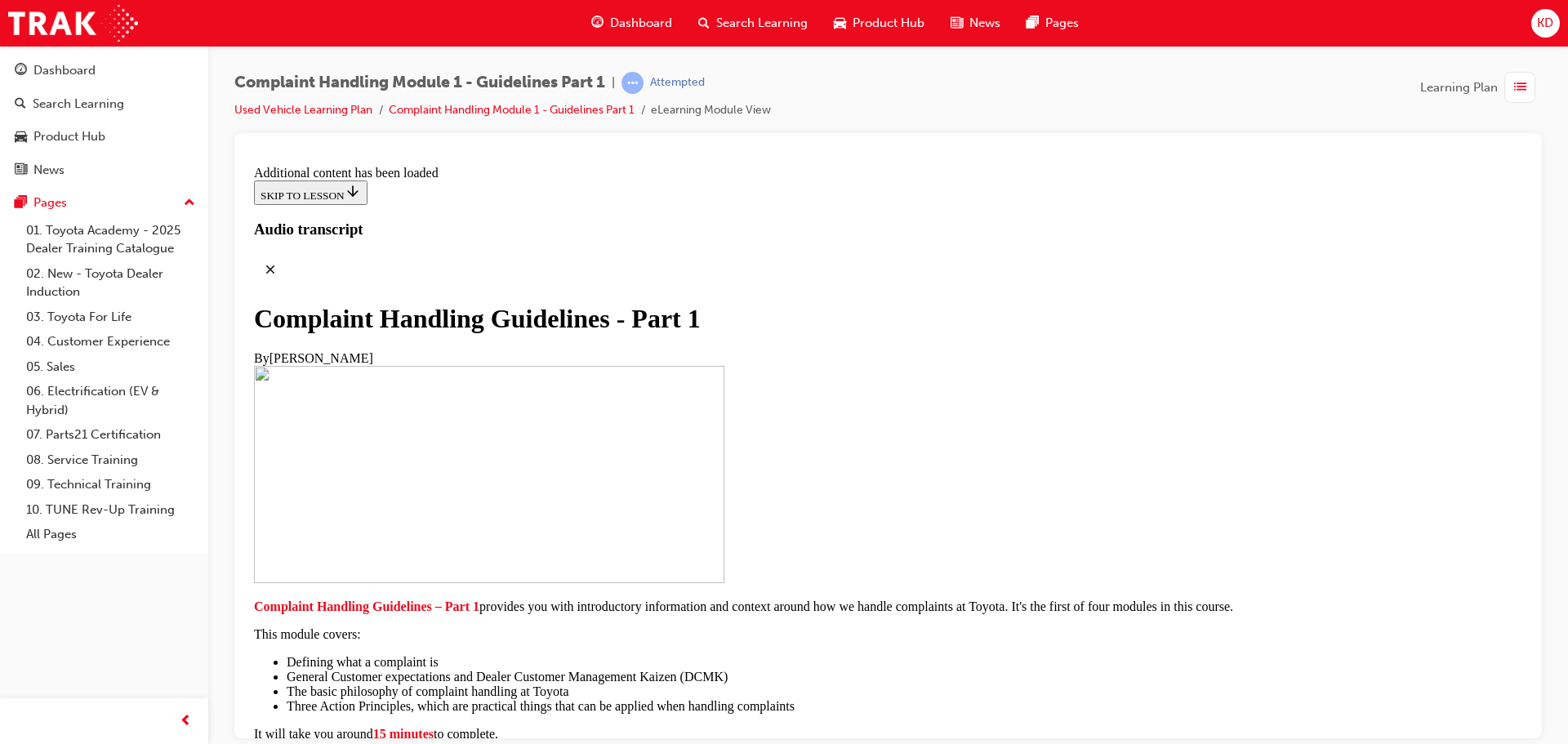
scroll to position [1163, 0]
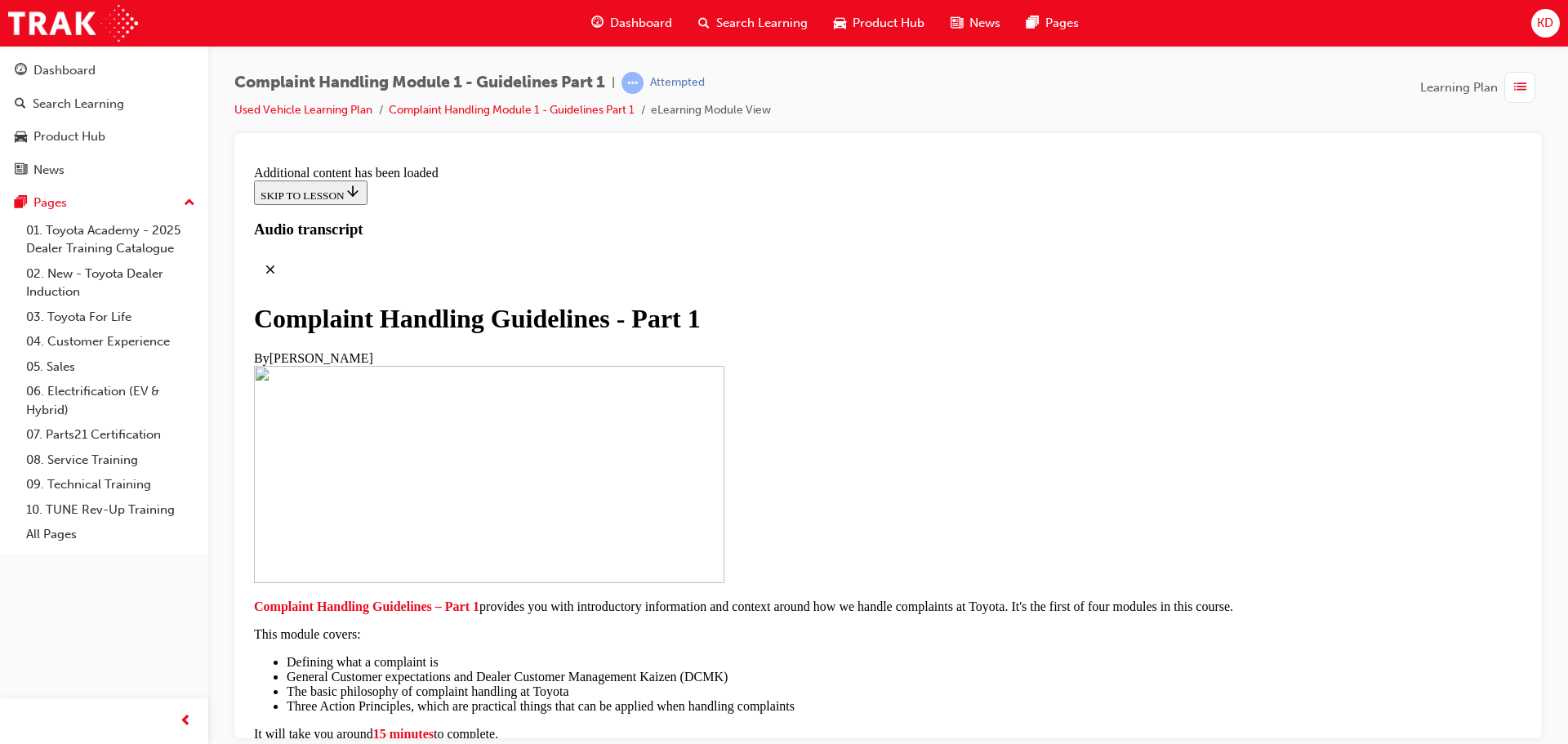
scroll to position [2683, 0]
